Goal: Task Accomplishment & Management: Manage account settings

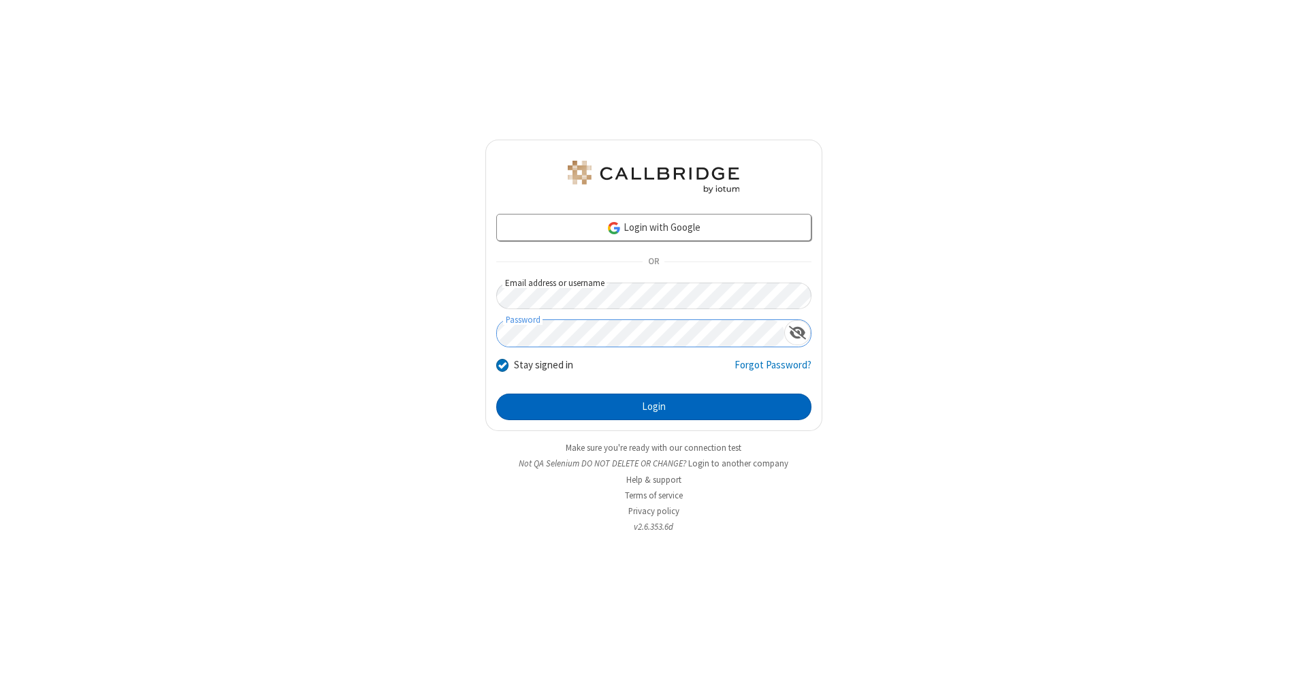
click at [653, 407] on button "Login" at bounding box center [653, 406] width 315 height 27
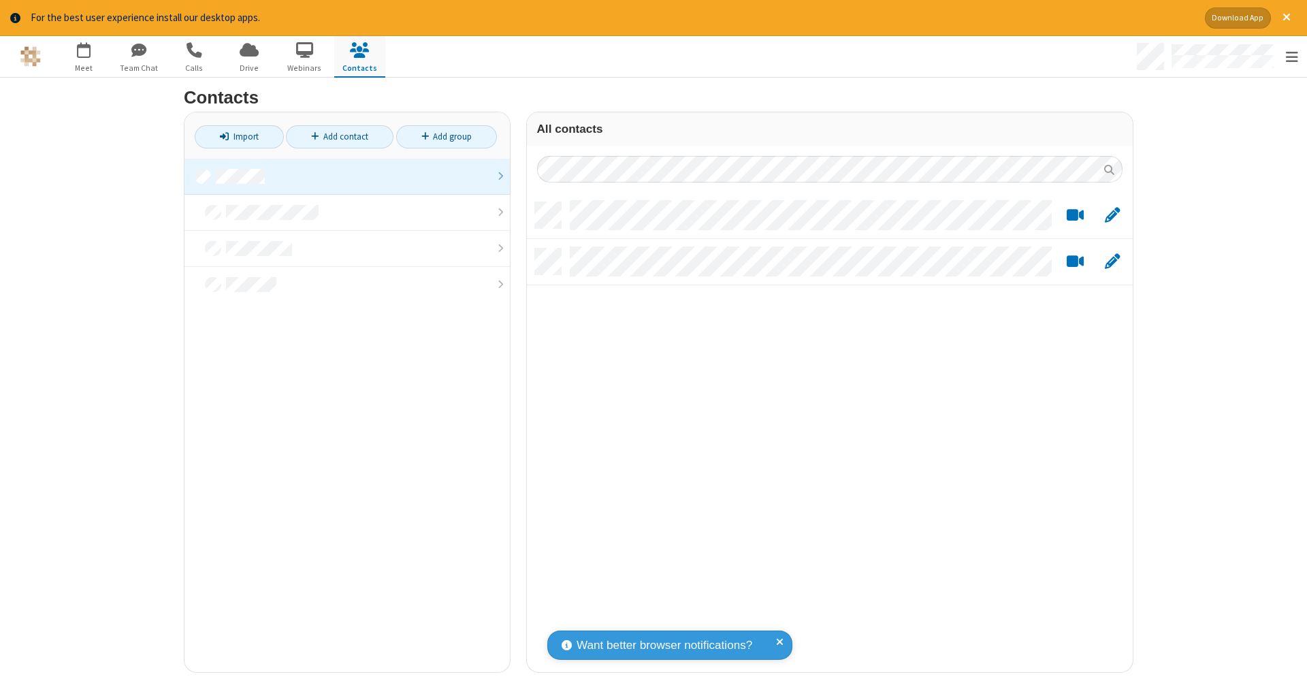
scroll to position [470, 596]
